Goal: Information Seeking & Learning: Check status

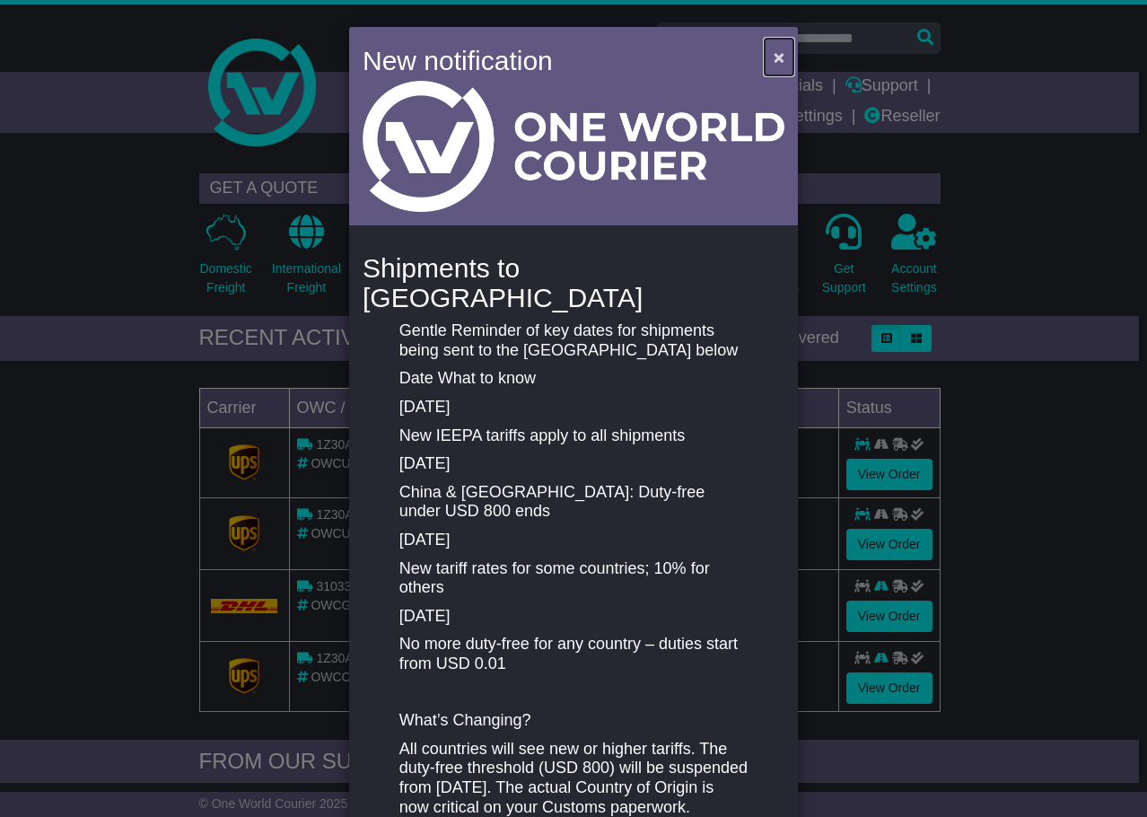
click at [769, 57] on button "×" at bounding box center [779, 57] width 29 height 37
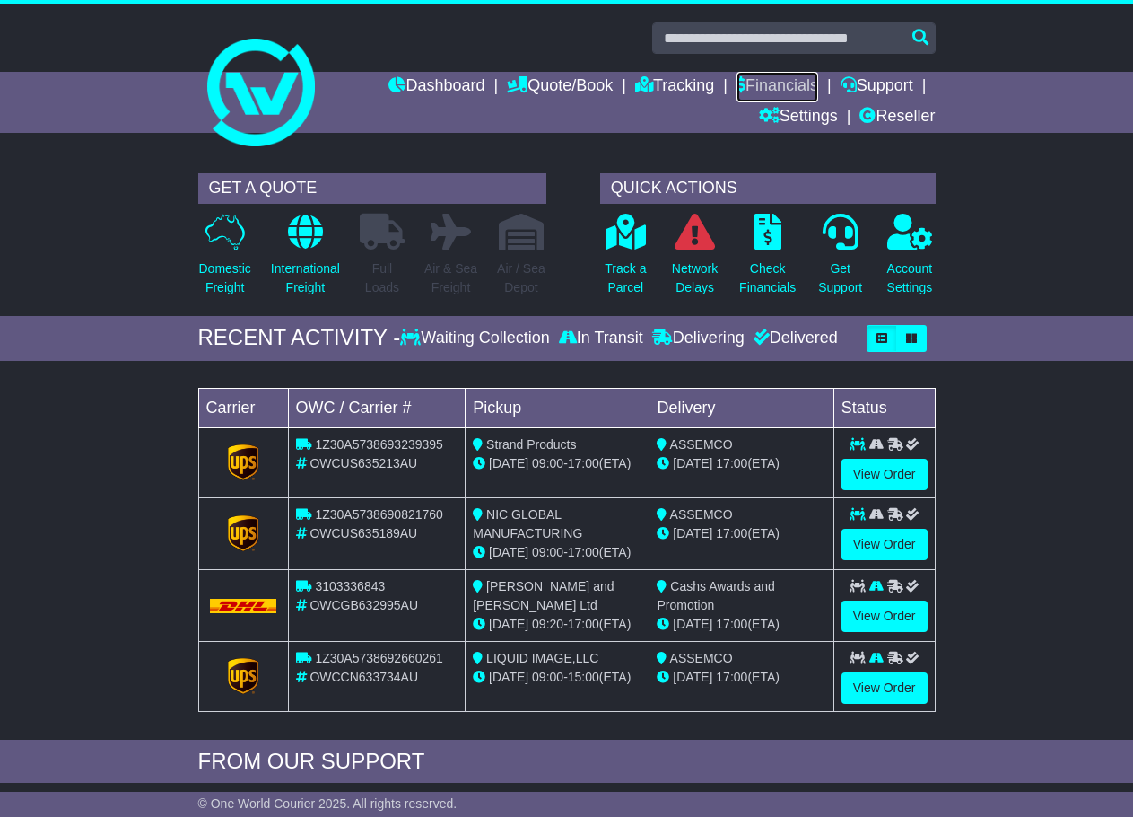
click at [769, 75] on link "Financials" at bounding box center [778, 87] width 82 height 31
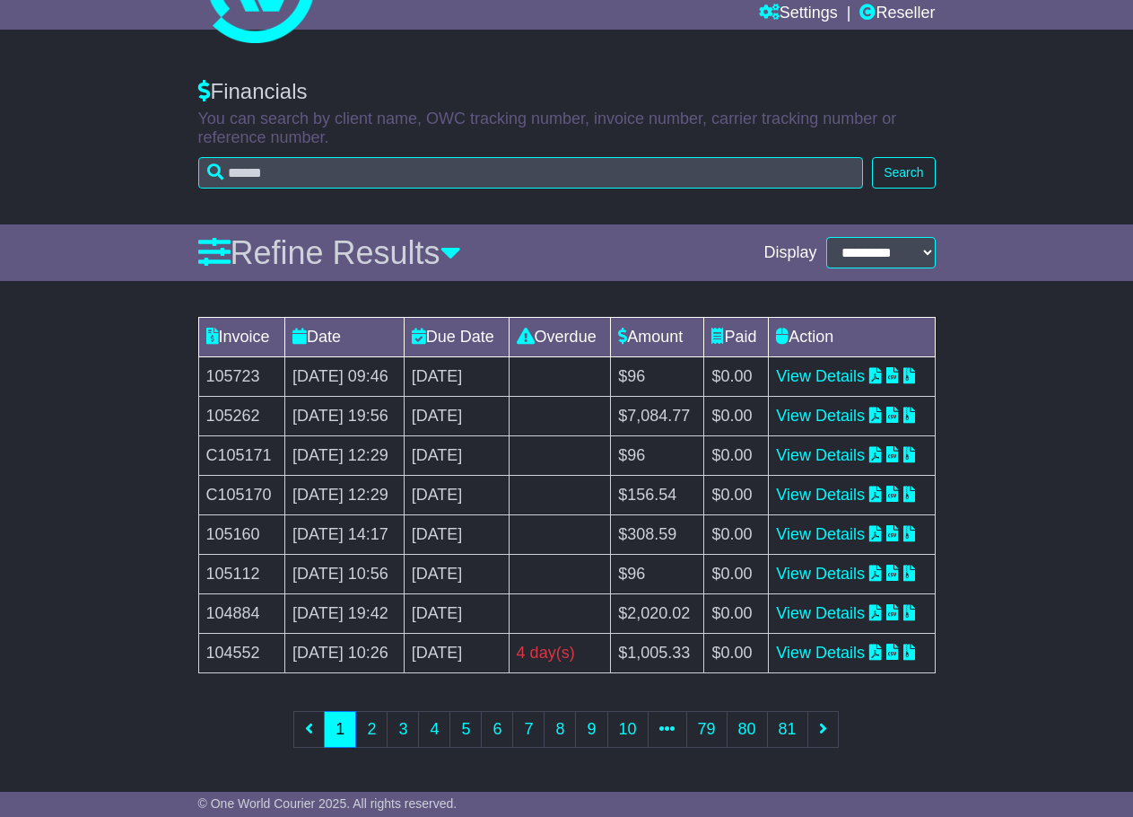
scroll to position [321, 0]
click at [865, 406] on link "View Details" at bounding box center [820, 415] width 89 height 18
click at [371, 738] on link "2" at bounding box center [371, 729] width 32 height 37
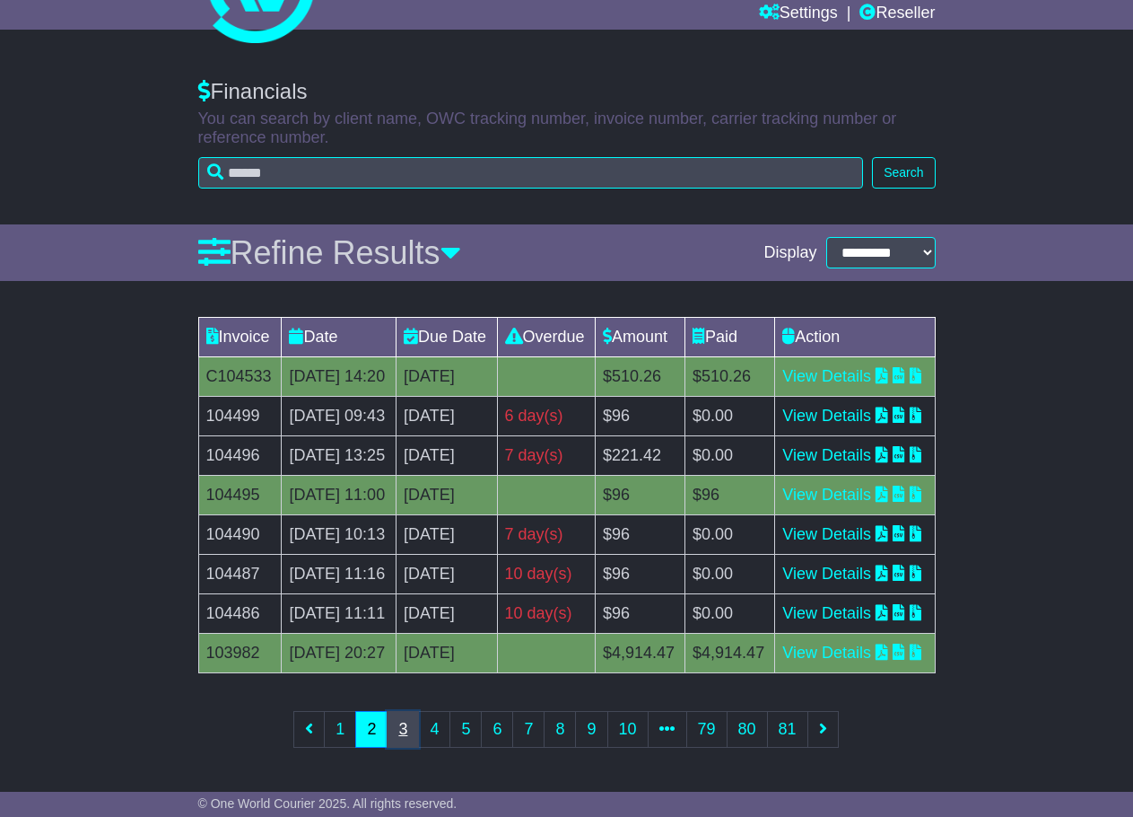
click at [402, 736] on link "3" at bounding box center [403, 729] width 32 height 37
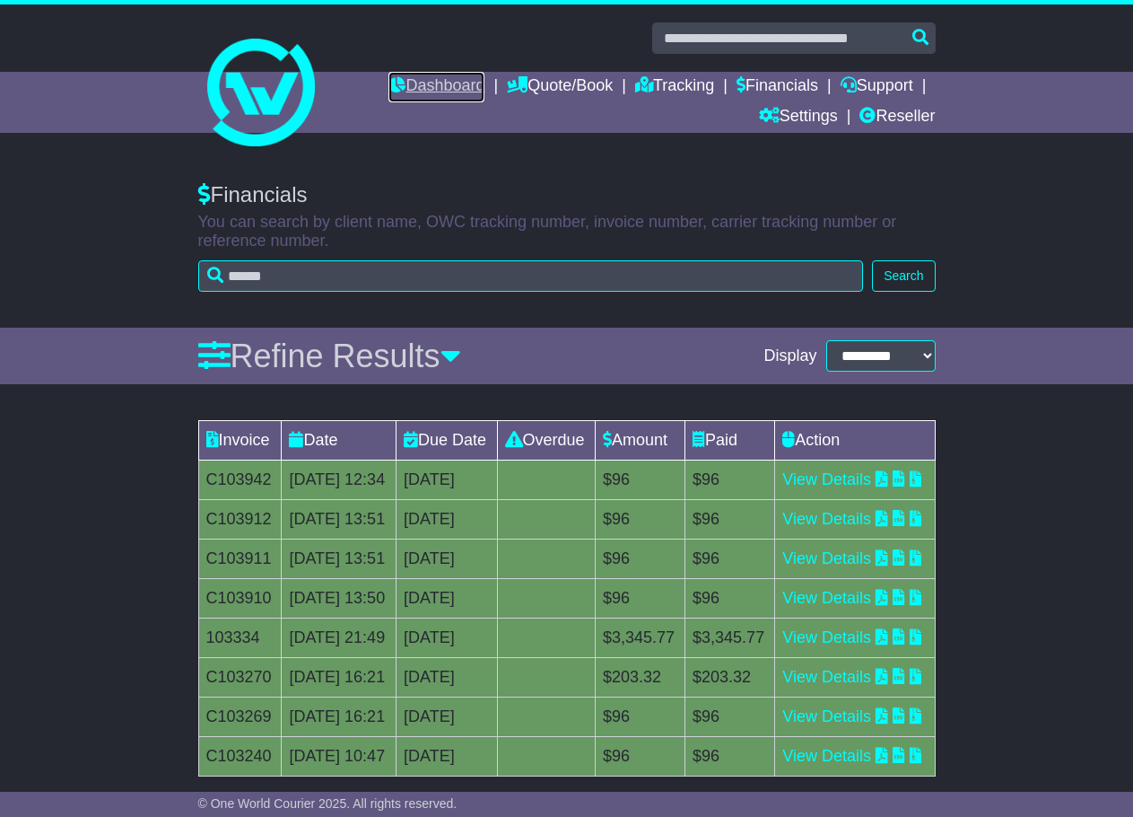
click at [412, 87] on link "Dashboard" at bounding box center [437, 87] width 96 height 31
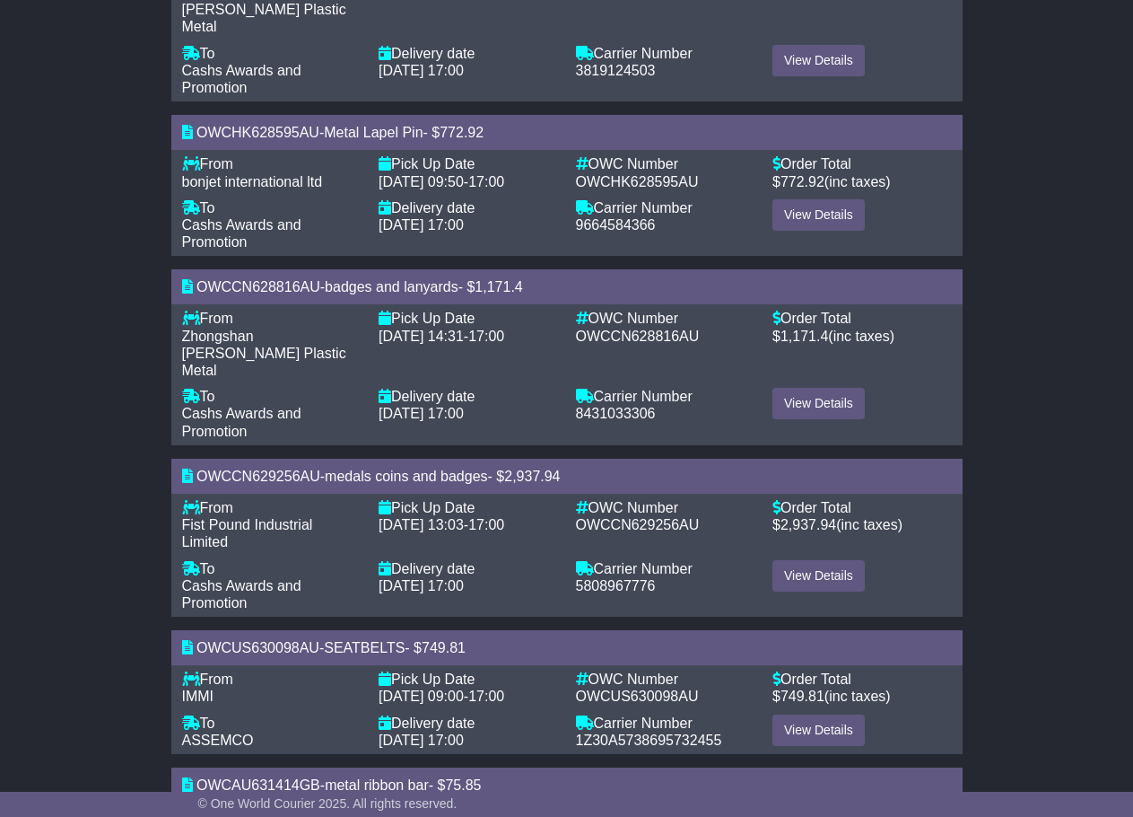
scroll to position [730, 0]
